Goal: Information Seeking & Learning: Find specific fact

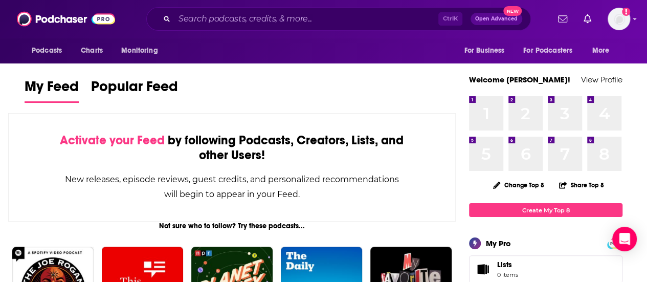
drag, startPoint x: 249, startPoint y: 4, endPoint x: 249, endPoint y: 10, distance: 6.1
click at [249, 5] on div "Podcasts Charts Monitoring Ctrl K Open Advanced New For Business For Podcasters…" at bounding box center [323, 19] width 647 height 38
click at [250, 18] on input "Search podcasts, credits, & more..." at bounding box center [307, 19] width 264 height 16
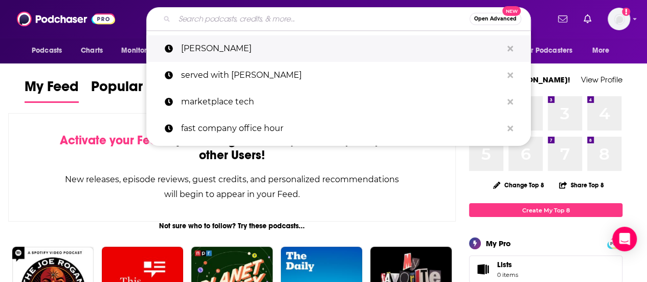
click at [227, 40] on p "[PERSON_NAME]" at bounding box center [341, 48] width 321 height 27
type input "[PERSON_NAME]"
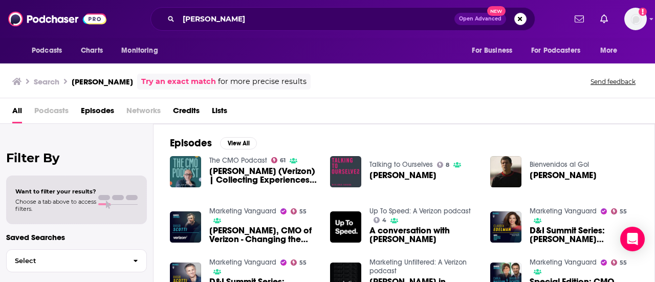
click at [192, 110] on span "Credits" at bounding box center [186, 112] width 27 height 21
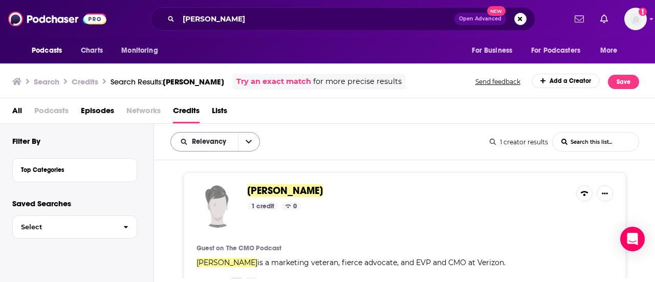
click at [249, 138] on icon "open menu" at bounding box center [249, 141] width 6 height 7
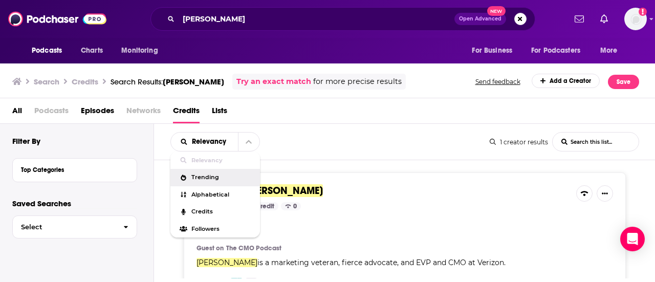
click at [310, 153] on div "Relevancy Relevancy Trending Alphabetical Credits Followers List Search Input S…" at bounding box center [405, 142] width 502 height 36
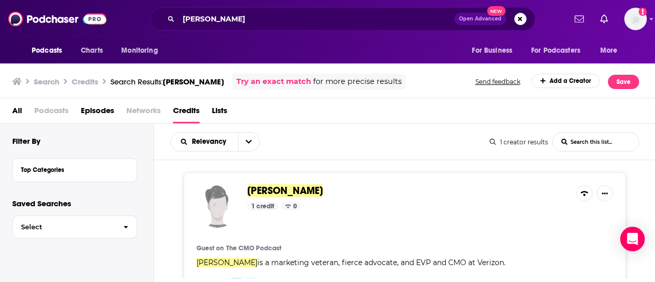
click at [268, 188] on span "[PERSON_NAME]" at bounding box center [285, 190] width 76 height 13
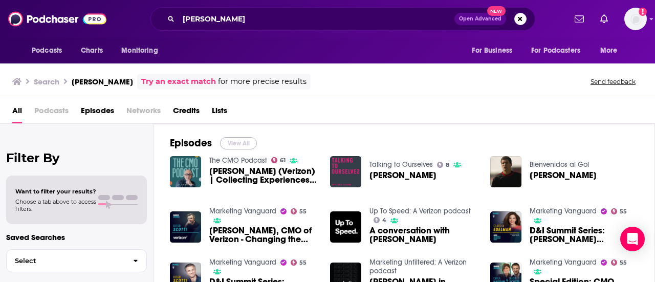
click at [240, 140] on button "View All" at bounding box center [238, 143] width 37 height 12
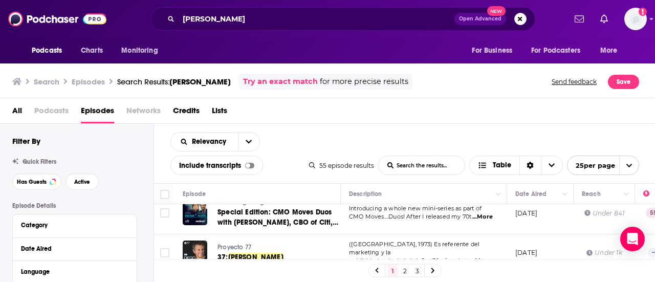
scroll to position [358, 0]
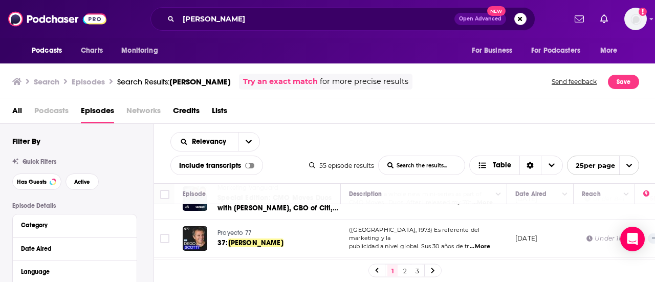
click at [485, 243] on span "...More" at bounding box center [480, 247] width 20 height 8
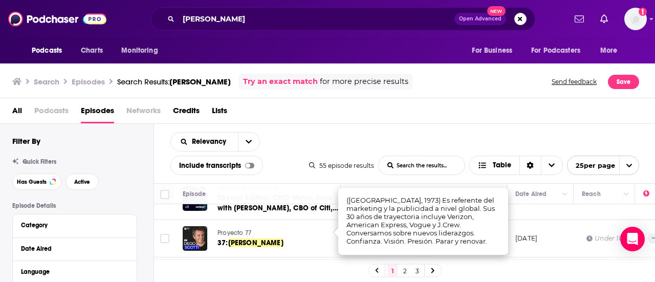
click at [438, 129] on div "Relevancy List Search Input Search the results... Include transcripts Table 55 …" at bounding box center [405, 153] width 502 height 59
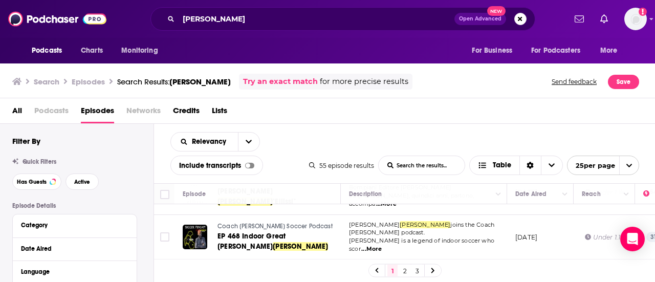
scroll to position [819, 0]
